Goal: Find specific page/section: Find specific page/section

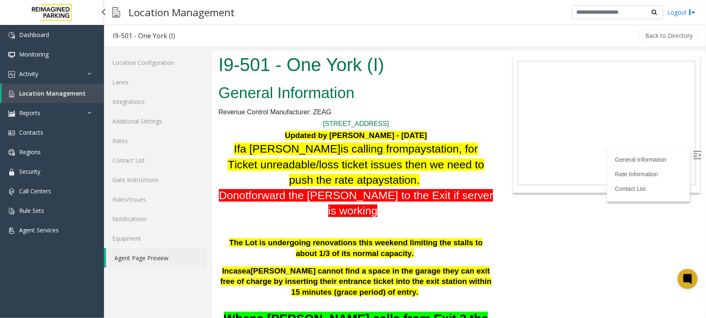
click at [46, 90] on span "Location Management" at bounding box center [52, 93] width 67 height 8
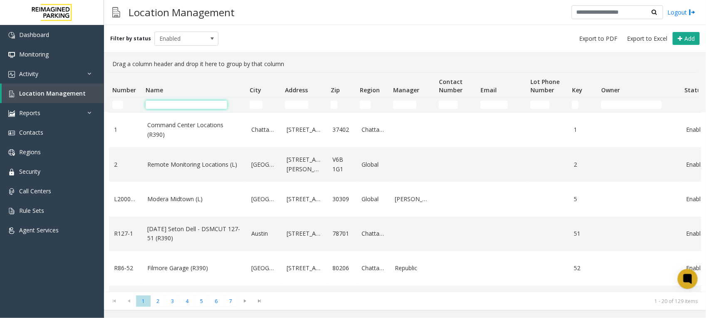
click at [166, 105] on input "Name Filter" at bounding box center [187, 105] width 82 height 8
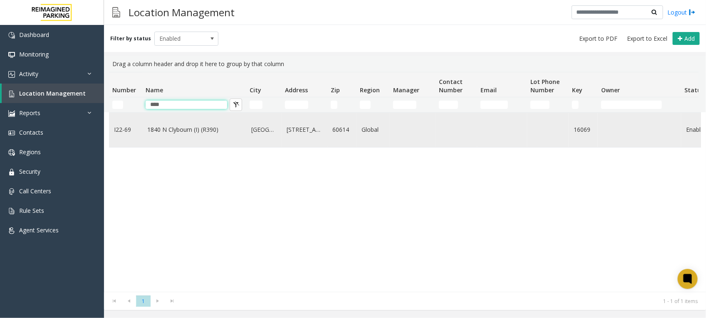
type input "****"
click at [196, 129] on link "1840 N Clybourn (I) (R390)" at bounding box center [194, 129] width 94 height 9
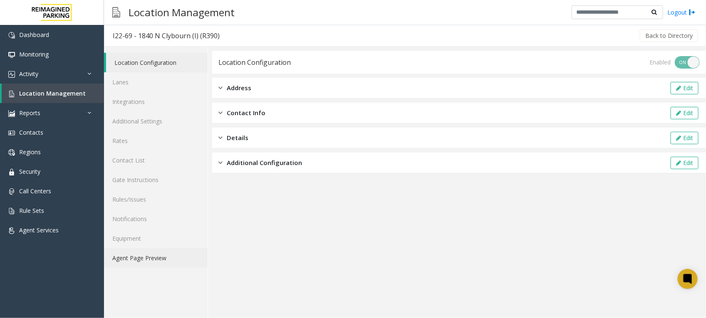
click at [137, 261] on link "Agent Page Preview" at bounding box center [156, 258] width 104 height 20
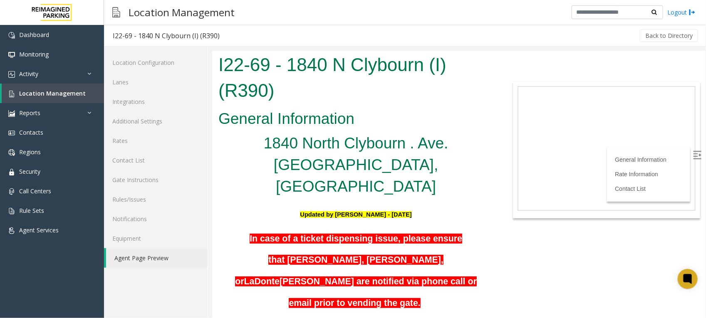
click at [693, 151] on img at bounding box center [697, 155] width 8 height 8
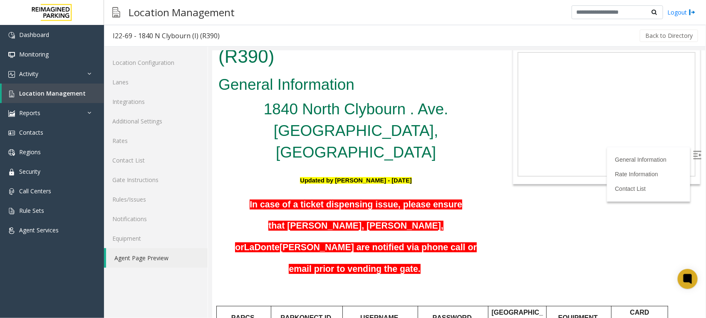
scroll to position [52, 0]
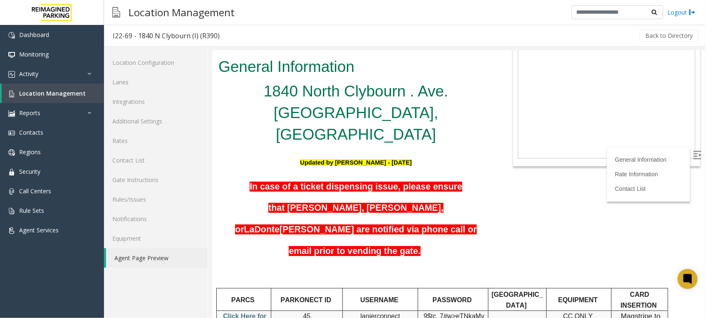
click at [466, 191] on h5 "In case of a ticket dispensing issue, please ensure that [PERSON_NAME], [PERSON…" at bounding box center [355, 217] width 275 height 86
click at [458, 187] on h5 "In case of a ticket dispensing issue, please ensure that [PERSON_NAME], [PERSON…" at bounding box center [355, 217] width 275 height 86
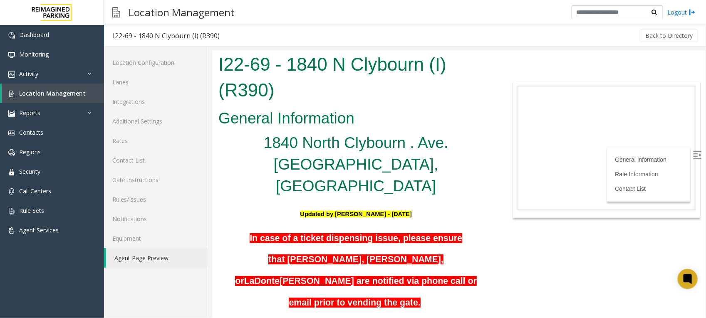
scroll to position [0, 0]
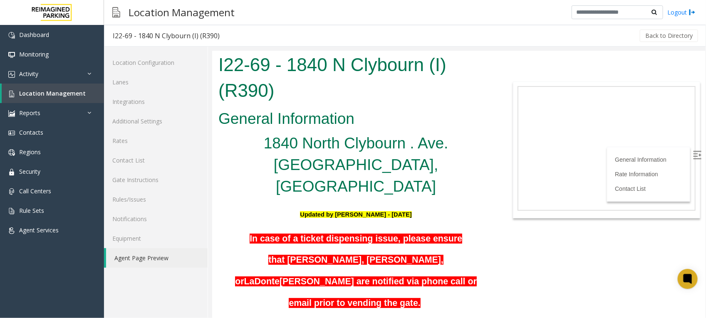
click at [481, 243] on h5 "In case of a ticket dispensing issue, please ensure that [PERSON_NAME], [PERSON…" at bounding box center [355, 269] width 275 height 86
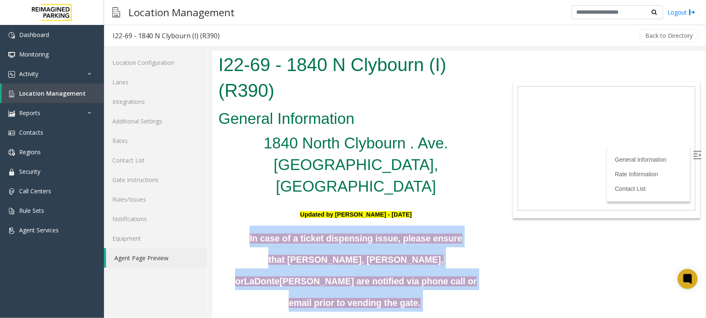
drag, startPoint x: 464, startPoint y: 239, endPoint x: 213, endPoint y: 195, distance: 254.4
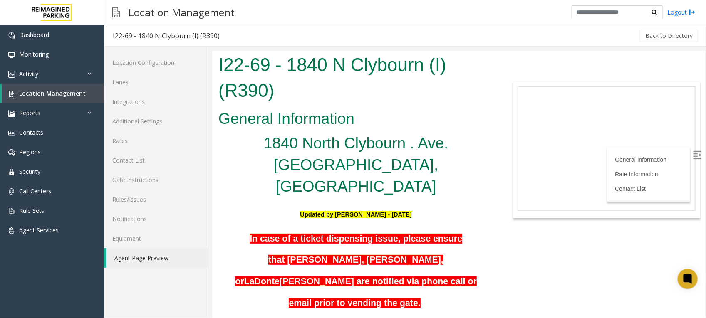
drag, startPoint x: 213, startPoint y: 195, endPoint x: 278, endPoint y: 249, distance: 84.8
click at [439, 87] on h1 "I22-69 - 1840 N Clybourn (I) (R390)" at bounding box center [355, 77] width 275 height 51
click at [144, 255] on link "Agent Page Preview" at bounding box center [157, 258] width 102 height 20
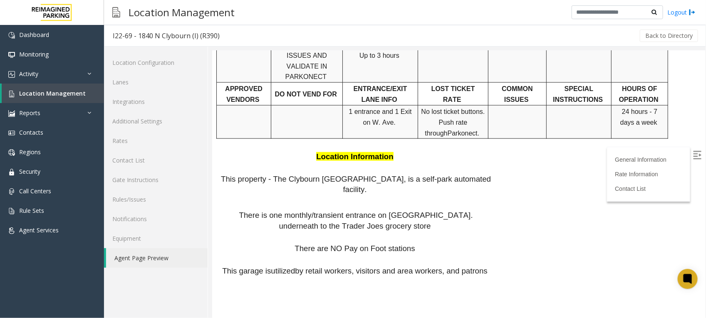
scroll to position [515, 0]
